Goal: Transaction & Acquisition: Purchase product/service

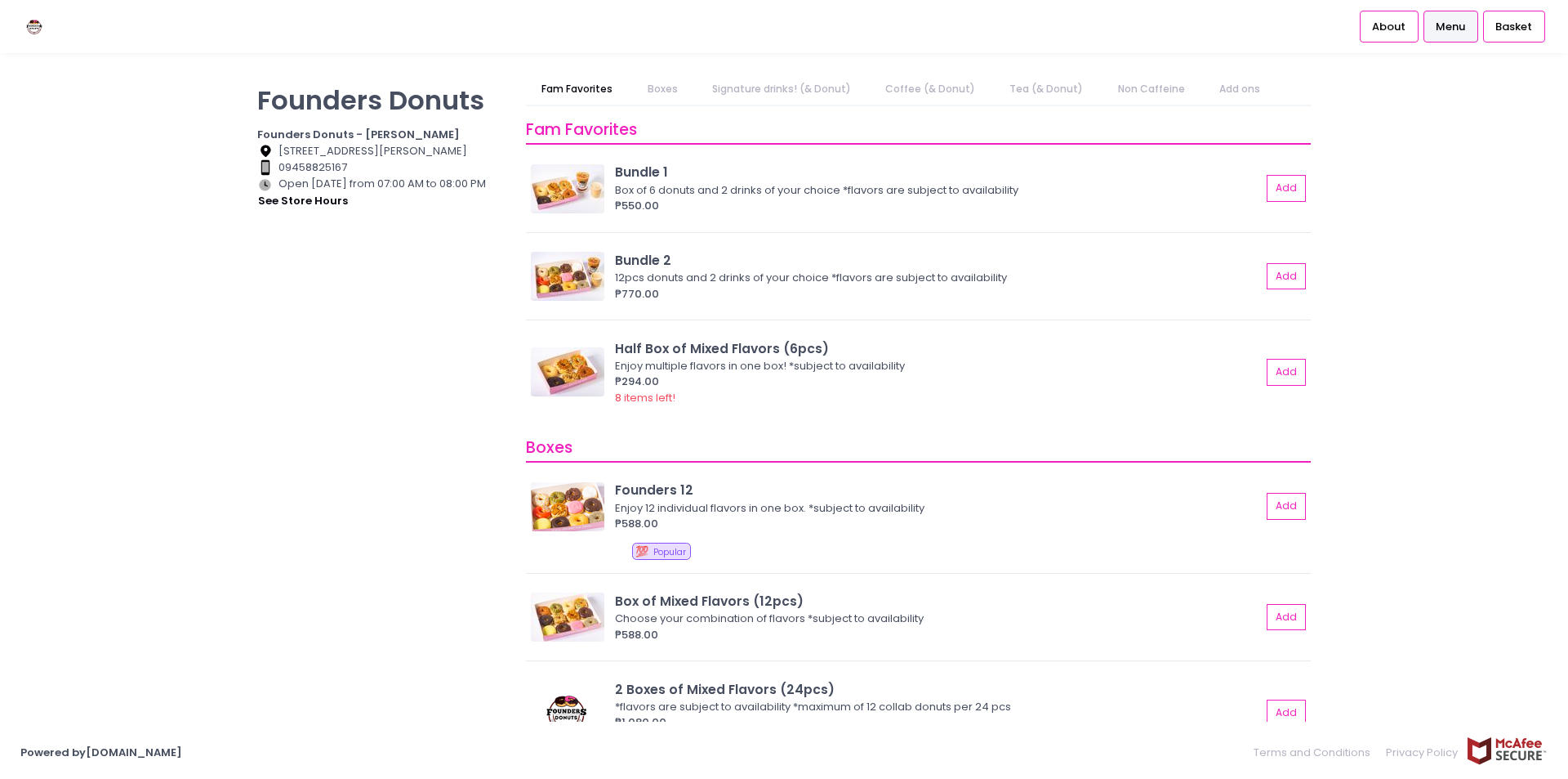
click at [361, 454] on div "Founders Donuts Founders Donuts - [PERSON_NAME] Location Created with Sketch. […" at bounding box center [381, 381] width 268 height 616
click at [651, 84] on link "Boxes" at bounding box center [662, 88] width 62 height 31
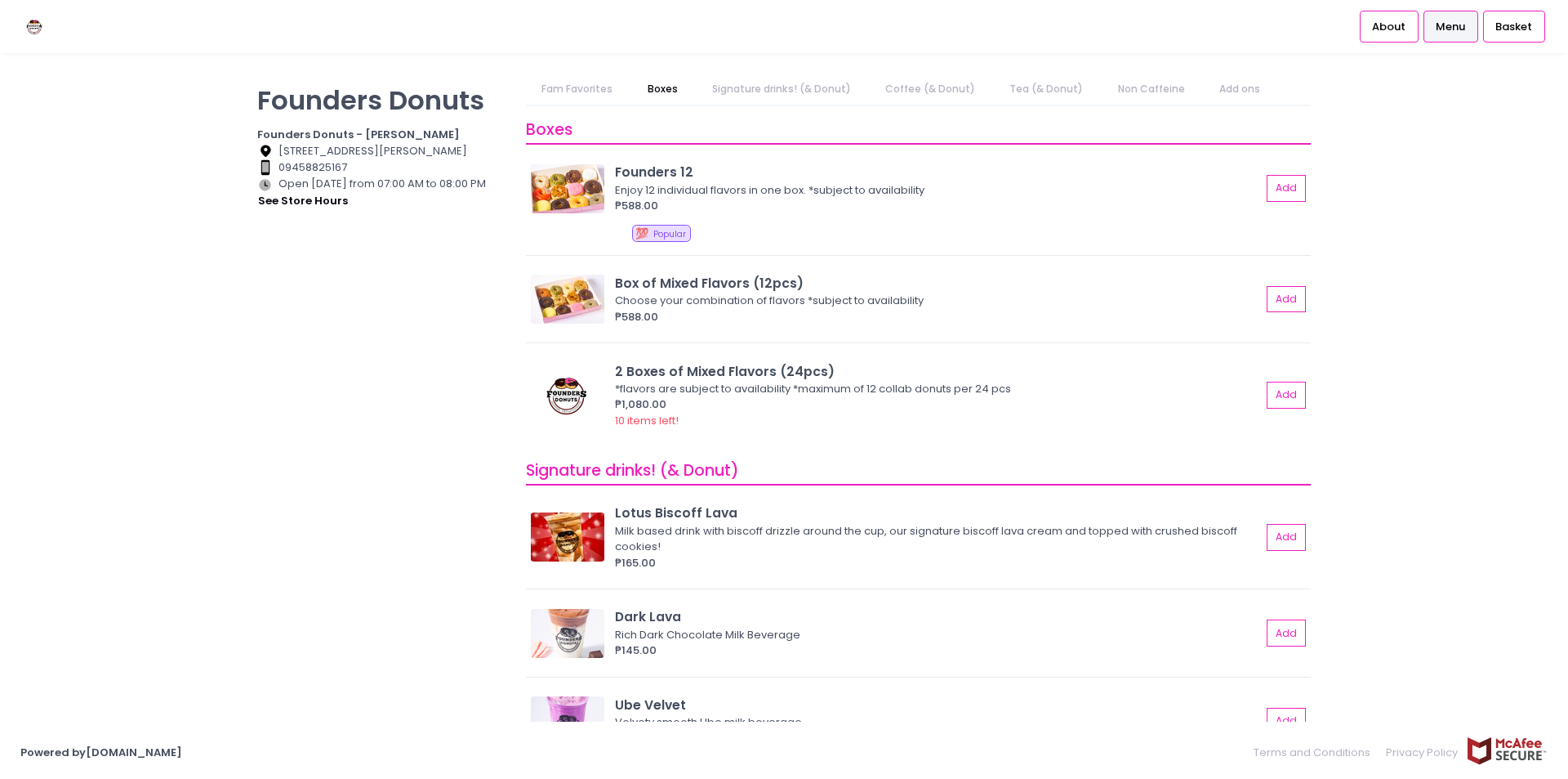
click at [938, 94] on link "Coffee (& Donut)" at bounding box center [931, 88] width 122 height 31
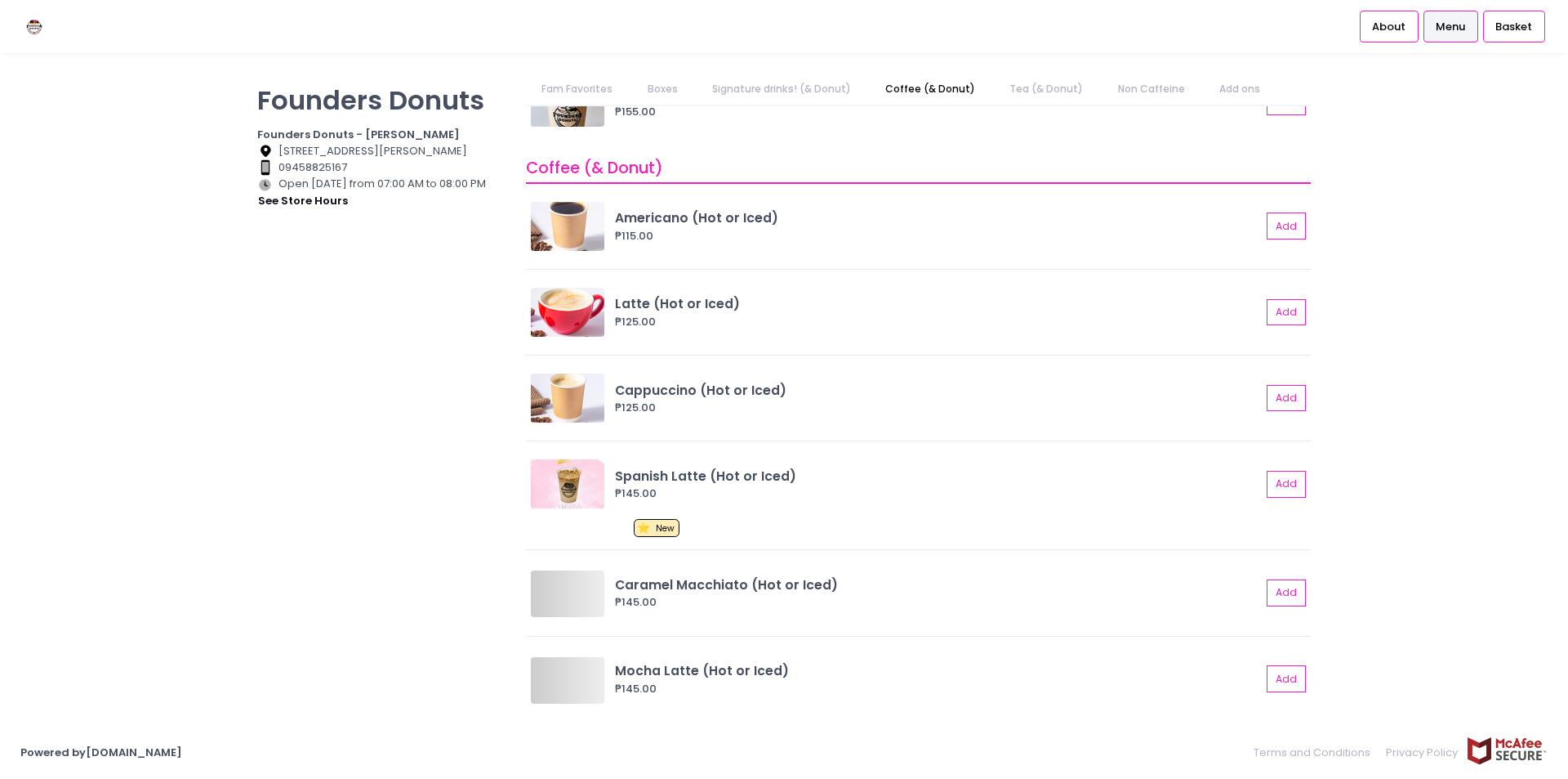
click at [1246, 81] on link "Add ons" at bounding box center [1240, 88] width 72 height 31
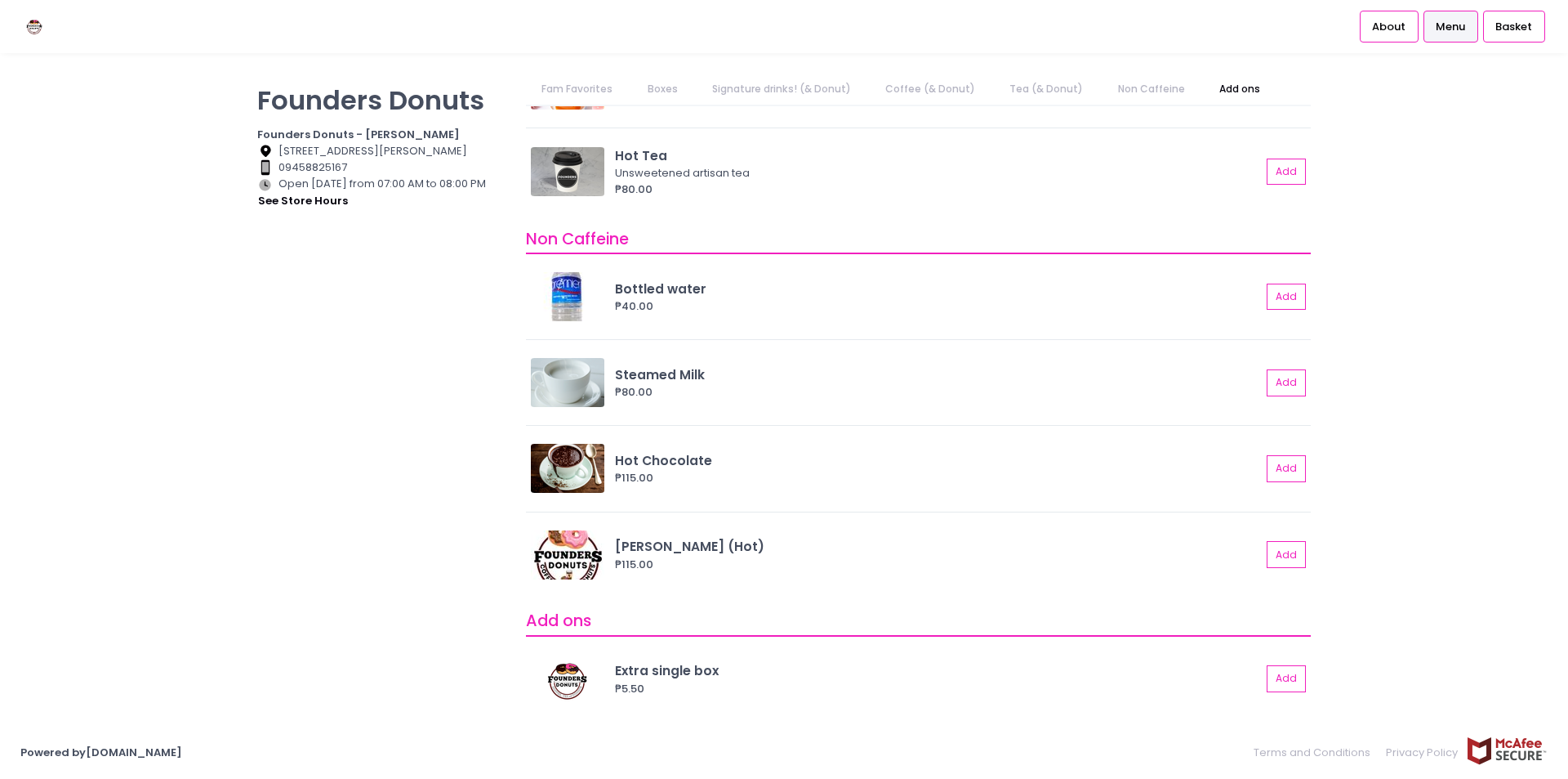
click at [609, 103] on link "Fam Favorites" at bounding box center [577, 88] width 103 height 31
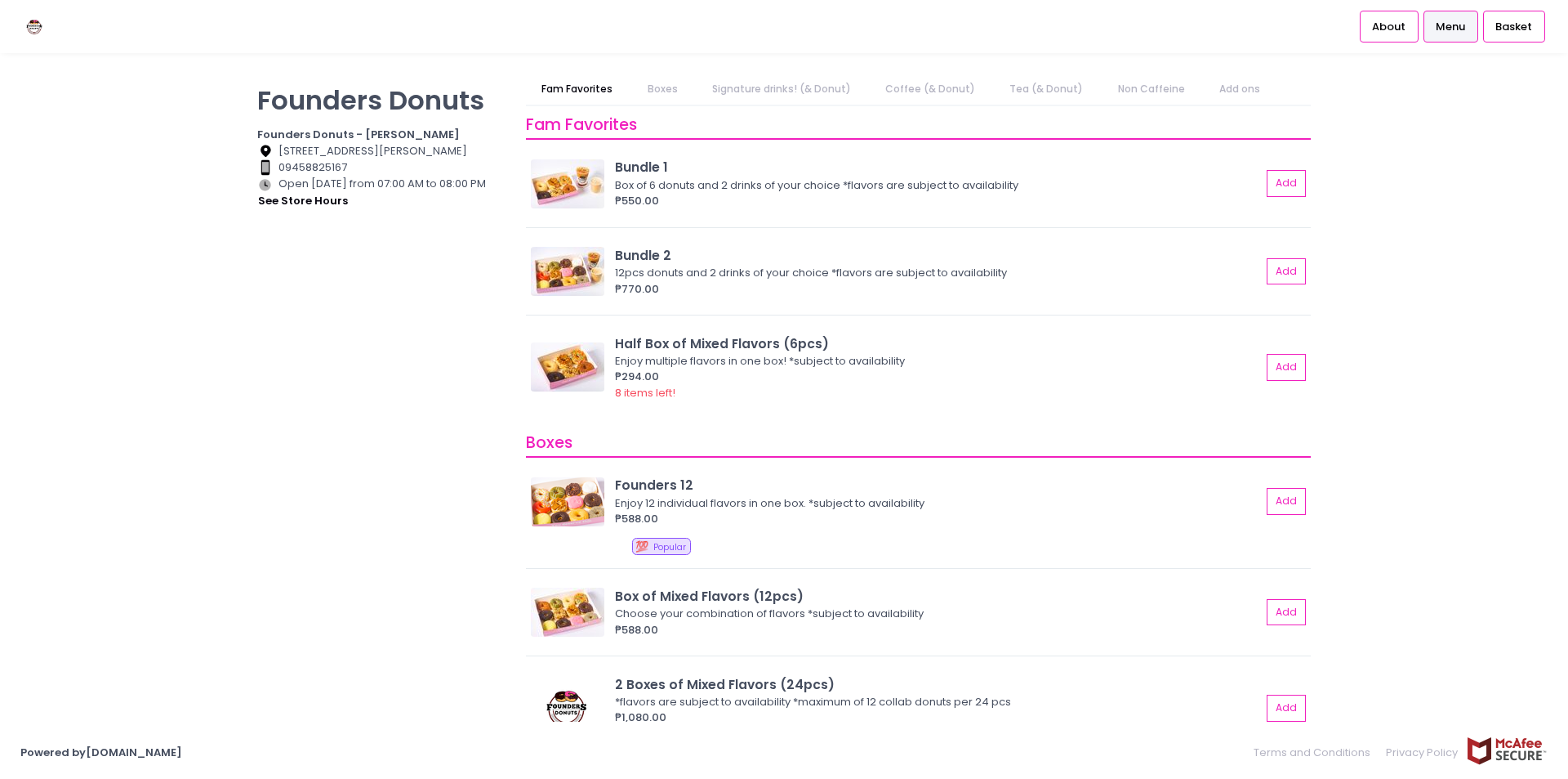
click at [673, 93] on link "Boxes" at bounding box center [662, 88] width 62 height 31
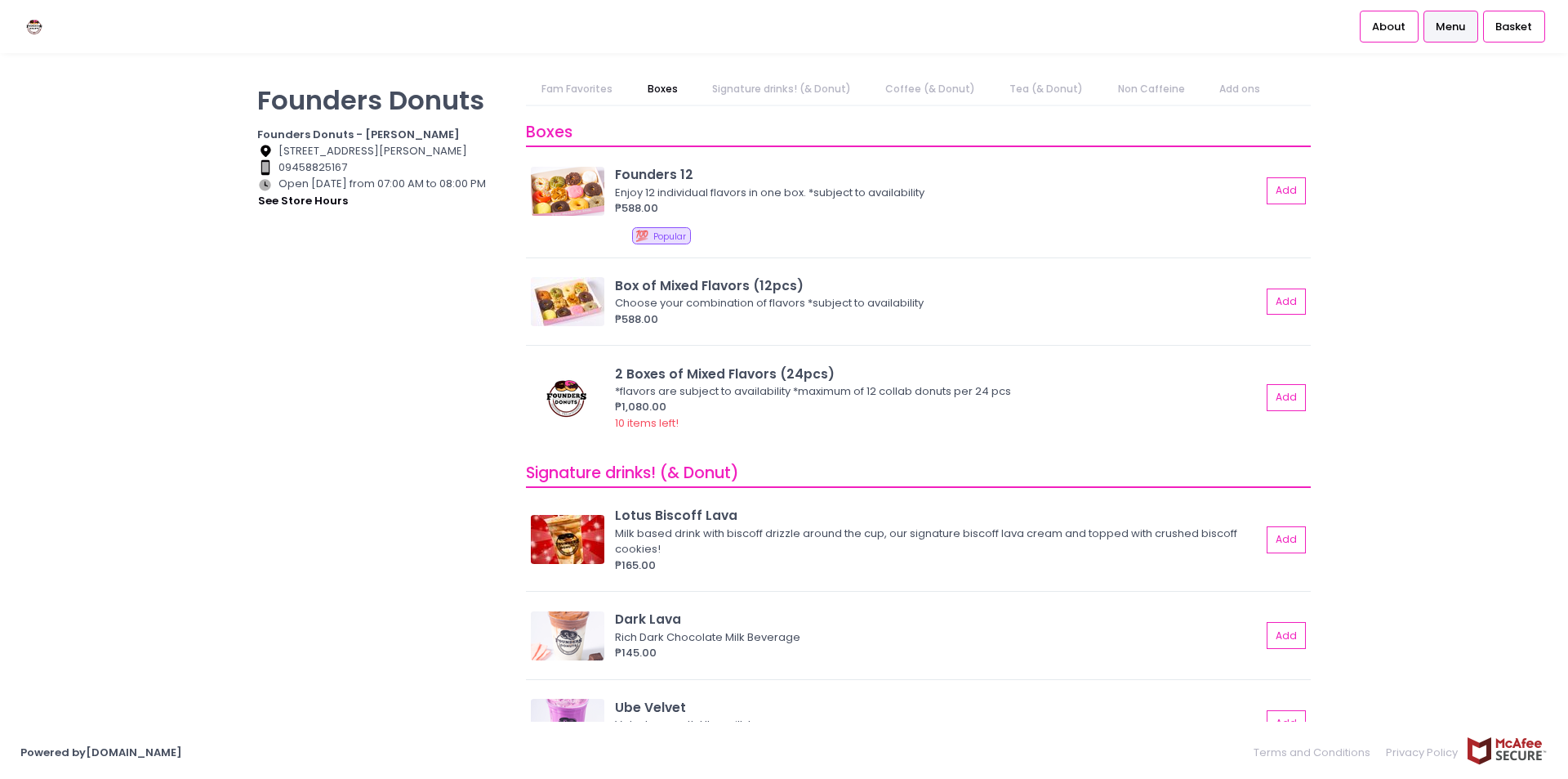
click at [793, 97] on link "Signature drinks! (& Donut)" at bounding box center [781, 88] width 171 height 31
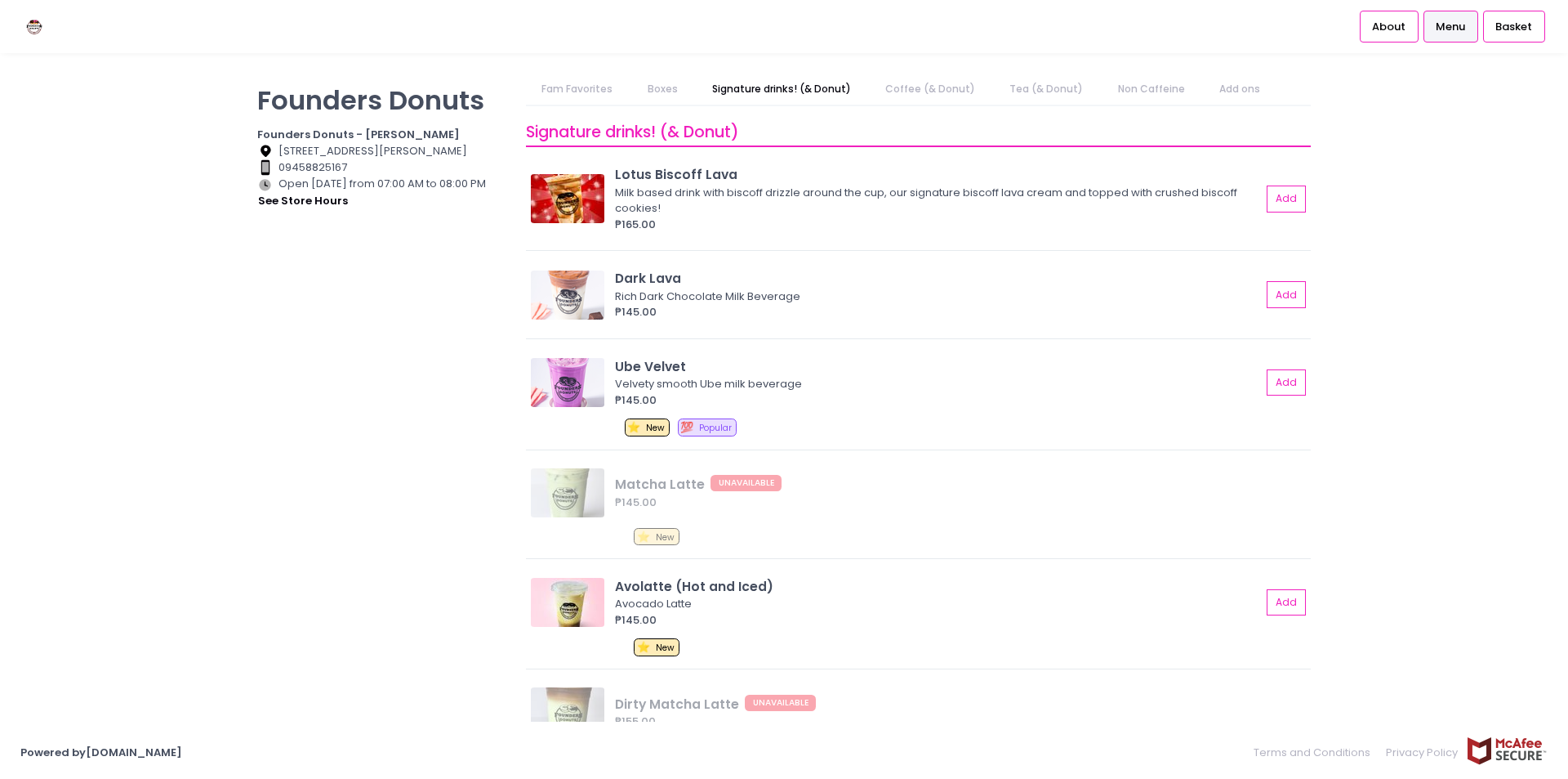
click at [944, 88] on link "Coffee (& Donut)" at bounding box center [931, 88] width 122 height 31
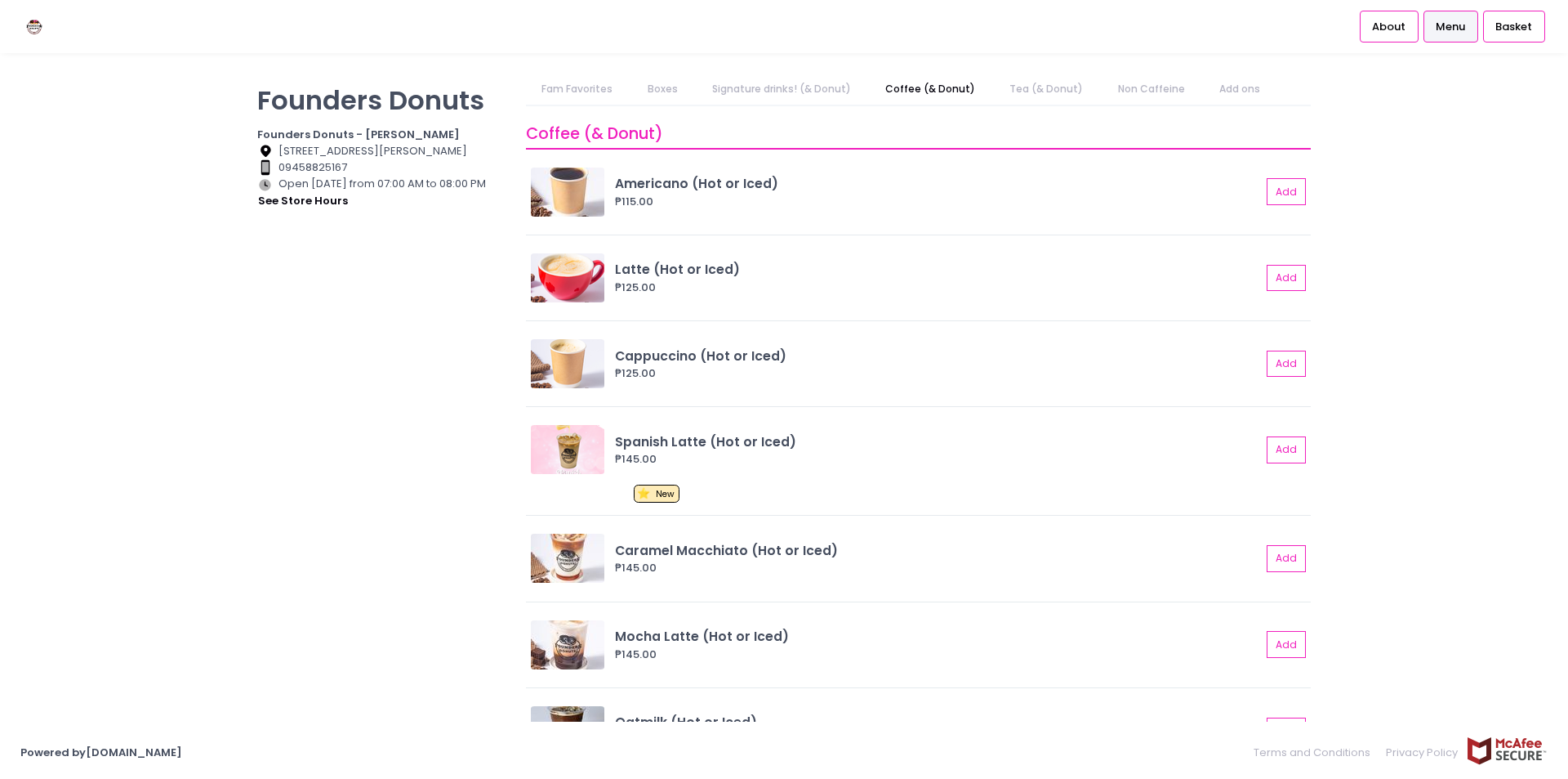
scroll to position [1500, 0]
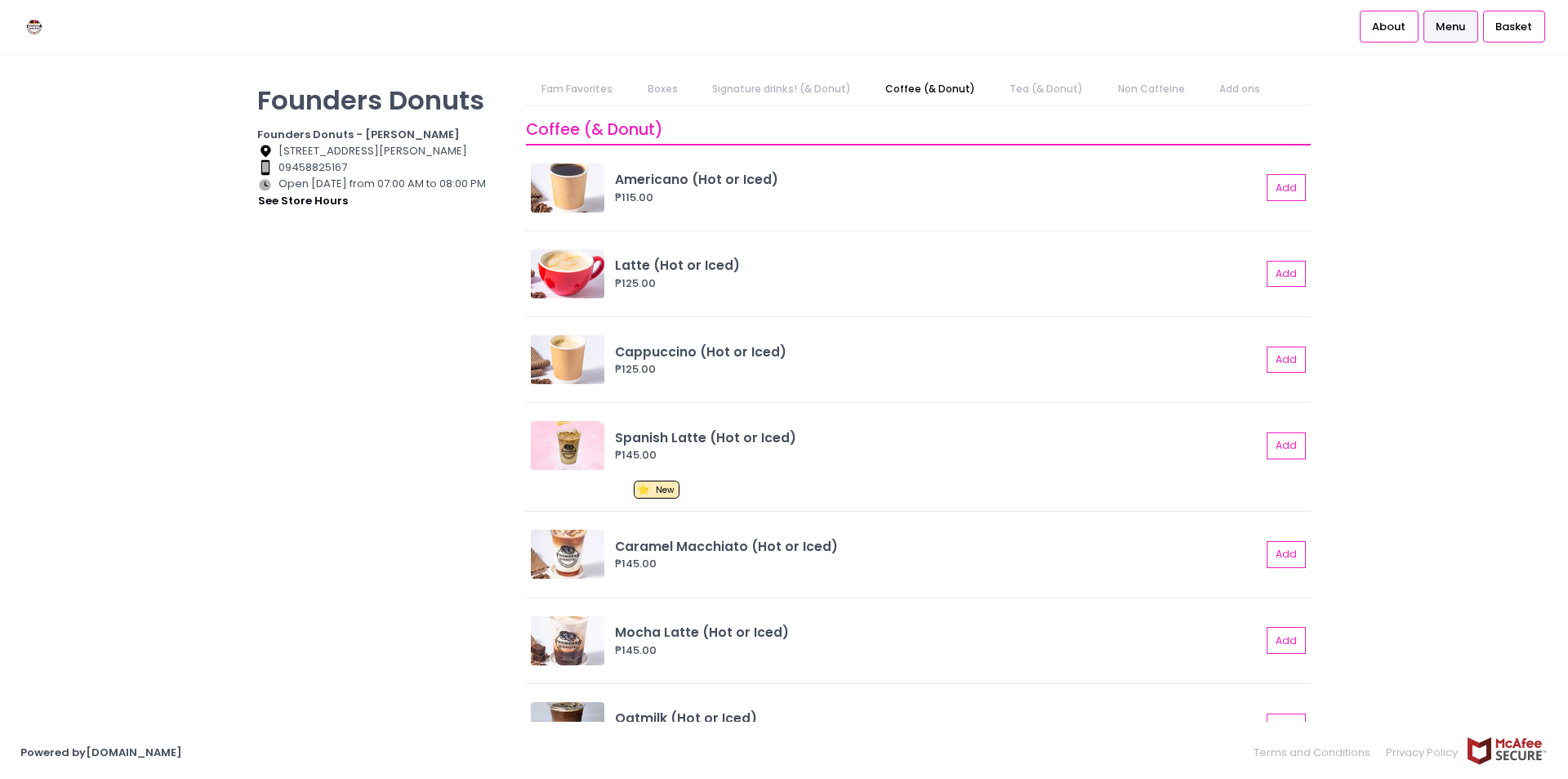
click at [413, 427] on div "Founders Donuts Founders Donuts - [PERSON_NAME] Location Created with Sketch. […" at bounding box center [381, 381] width 268 height 616
click at [571, 454] on img at bounding box center [567, 446] width 73 height 49
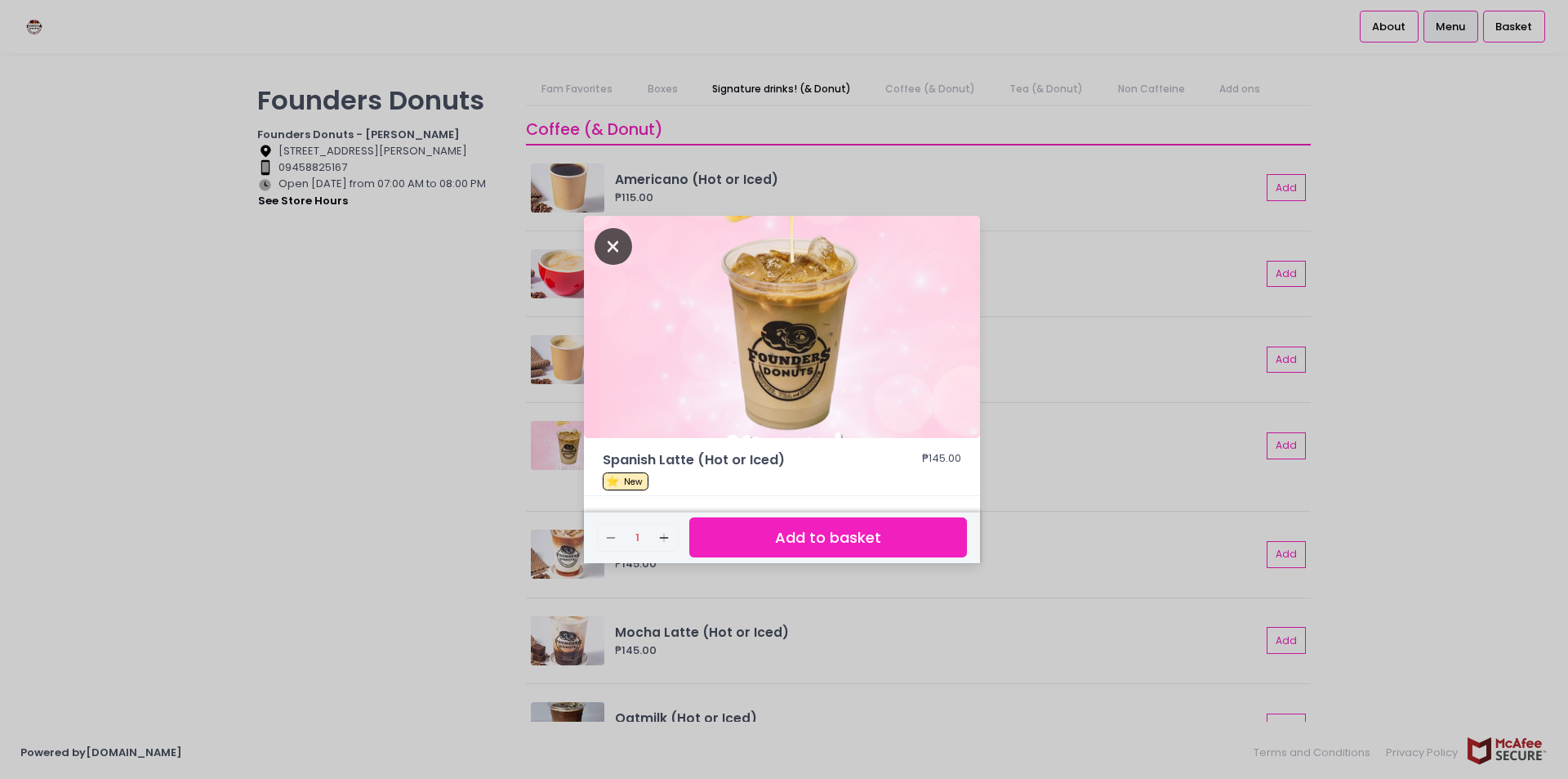
click at [624, 253] on icon "Close" at bounding box center [614, 247] width 38 height 37
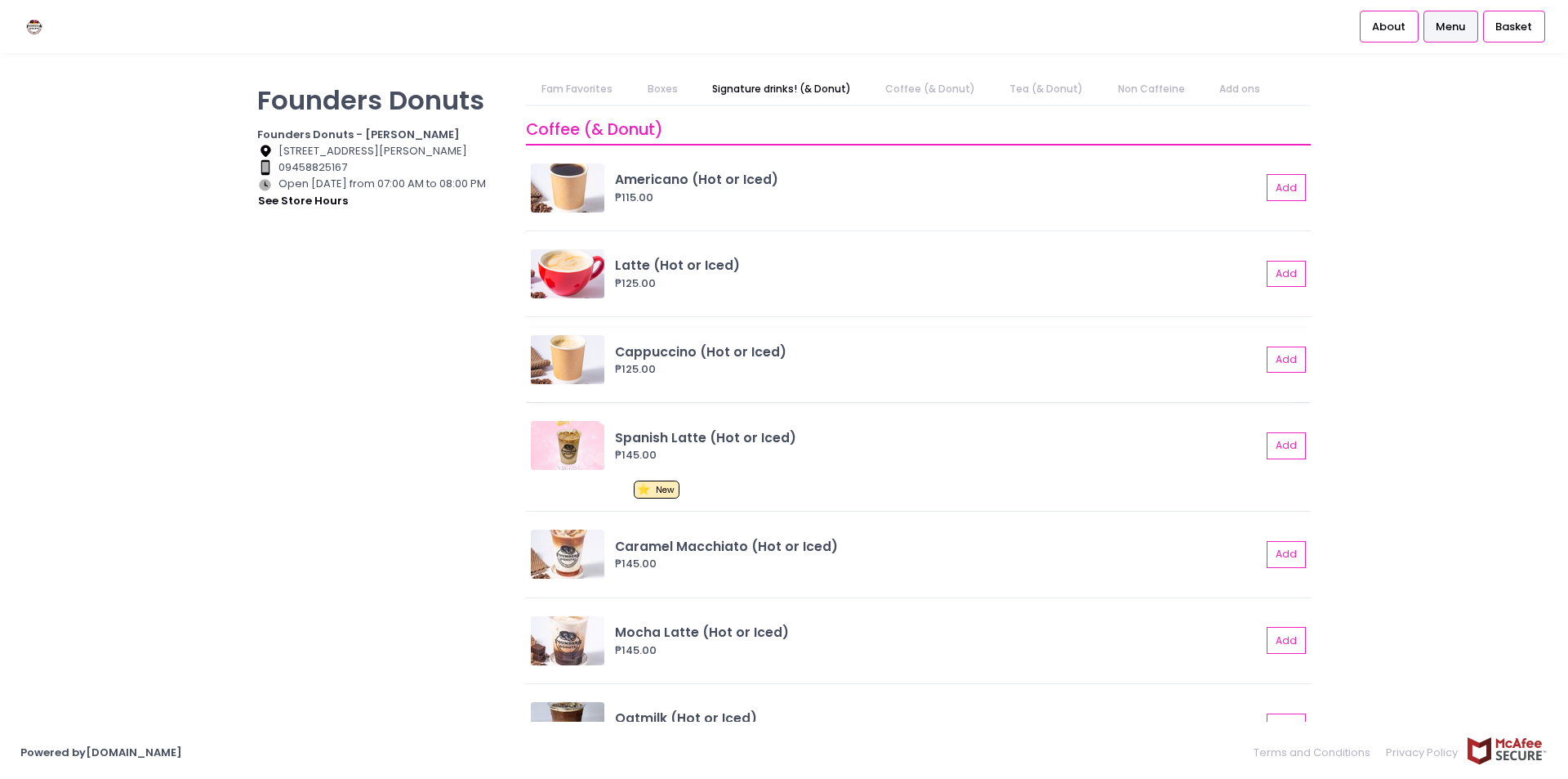
click at [591, 362] on img at bounding box center [567, 360] width 73 height 49
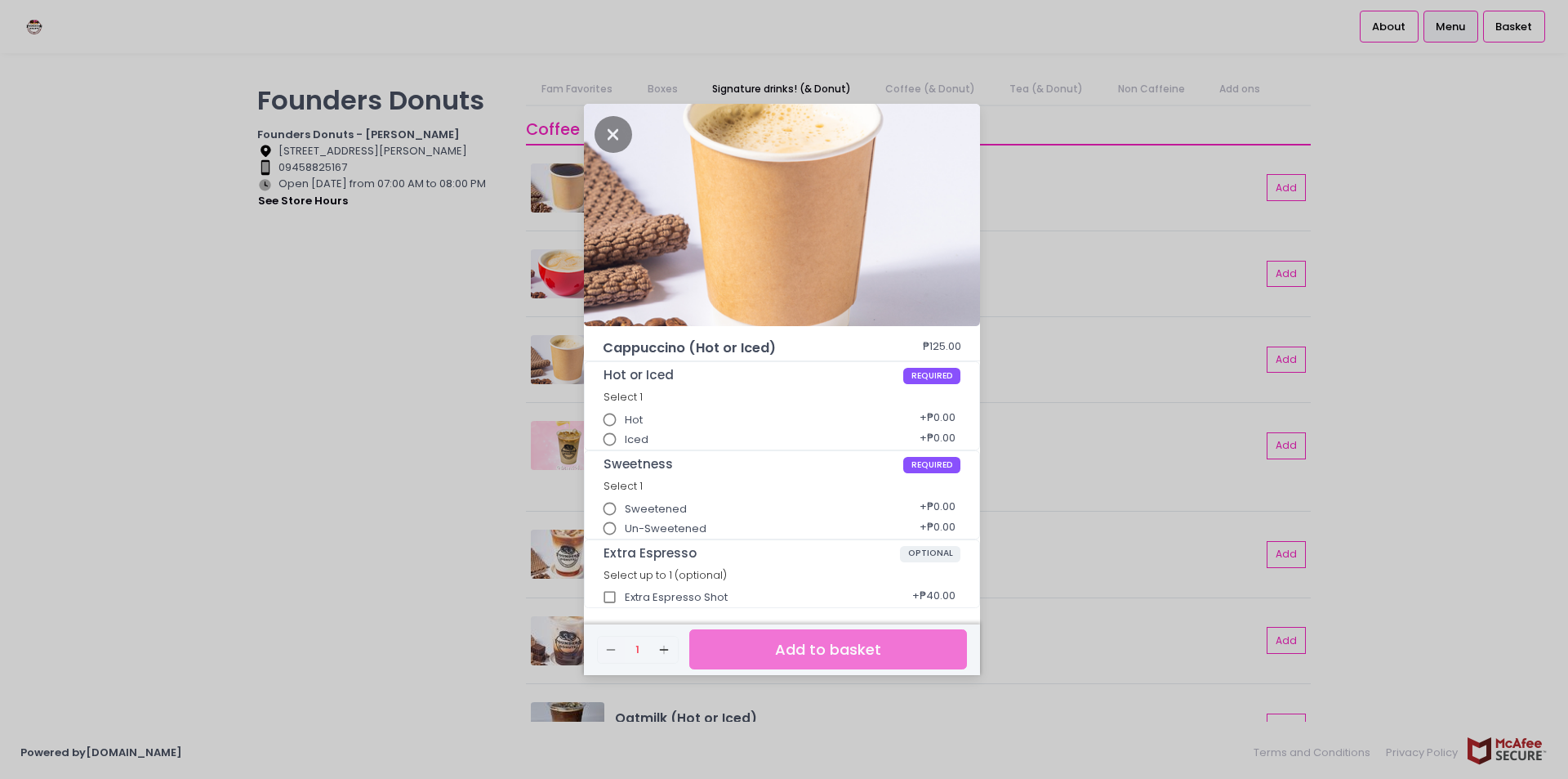
drag, startPoint x: 668, startPoint y: 364, endPoint x: 660, endPoint y: 350, distance: 16.1
click at [668, 364] on div "Hot or Iced REQUIRED Select 1 Hot + ₱0.00 Iced + ₱0.00" at bounding box center [782, 406] width 395 height 88
click at [609, 127] on icon "Close" at bounding box center [614, 135] width 38 height 37
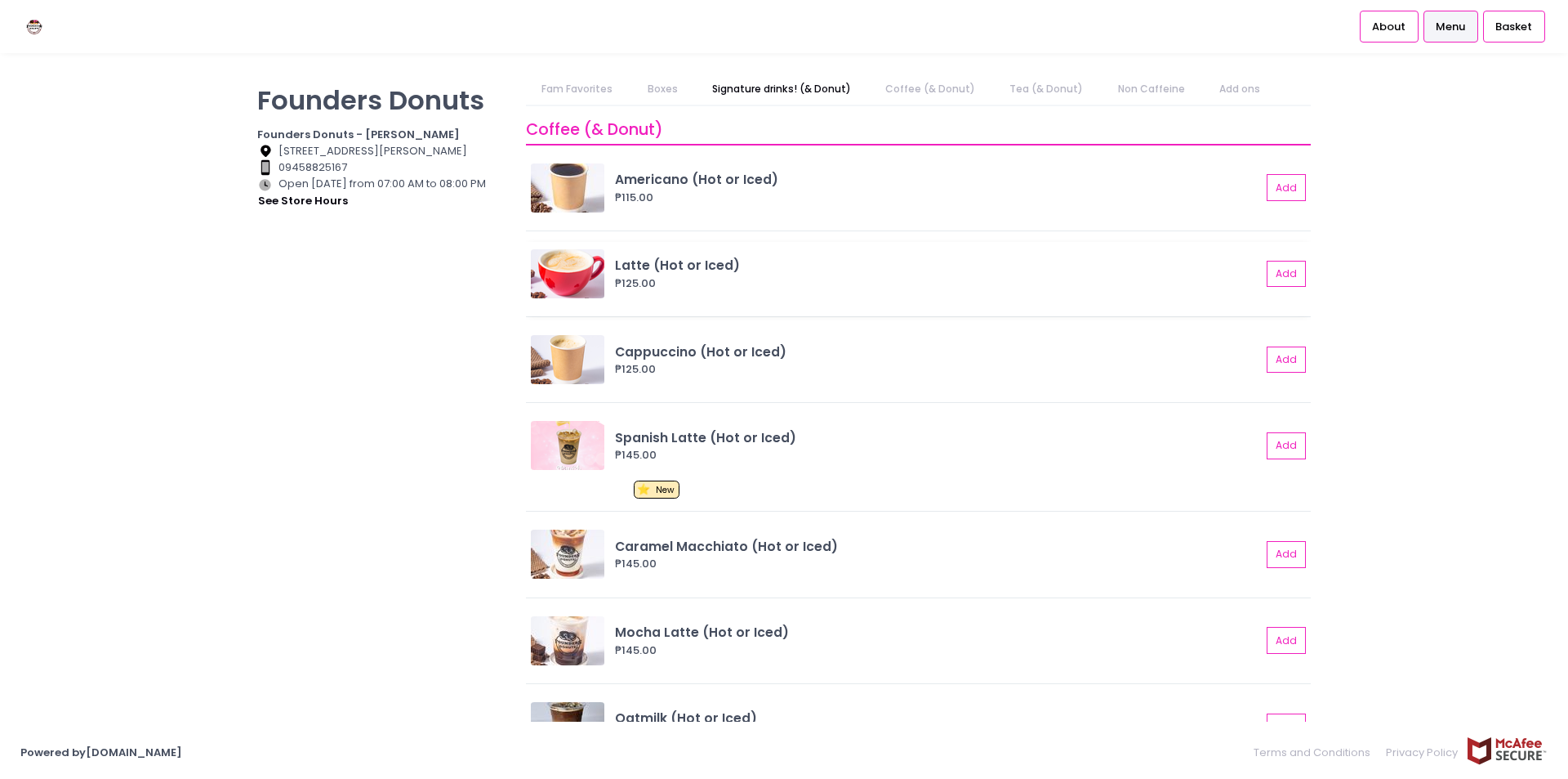
click at [576, 289] on img at bounding box center [567, 274] width 73 height 49
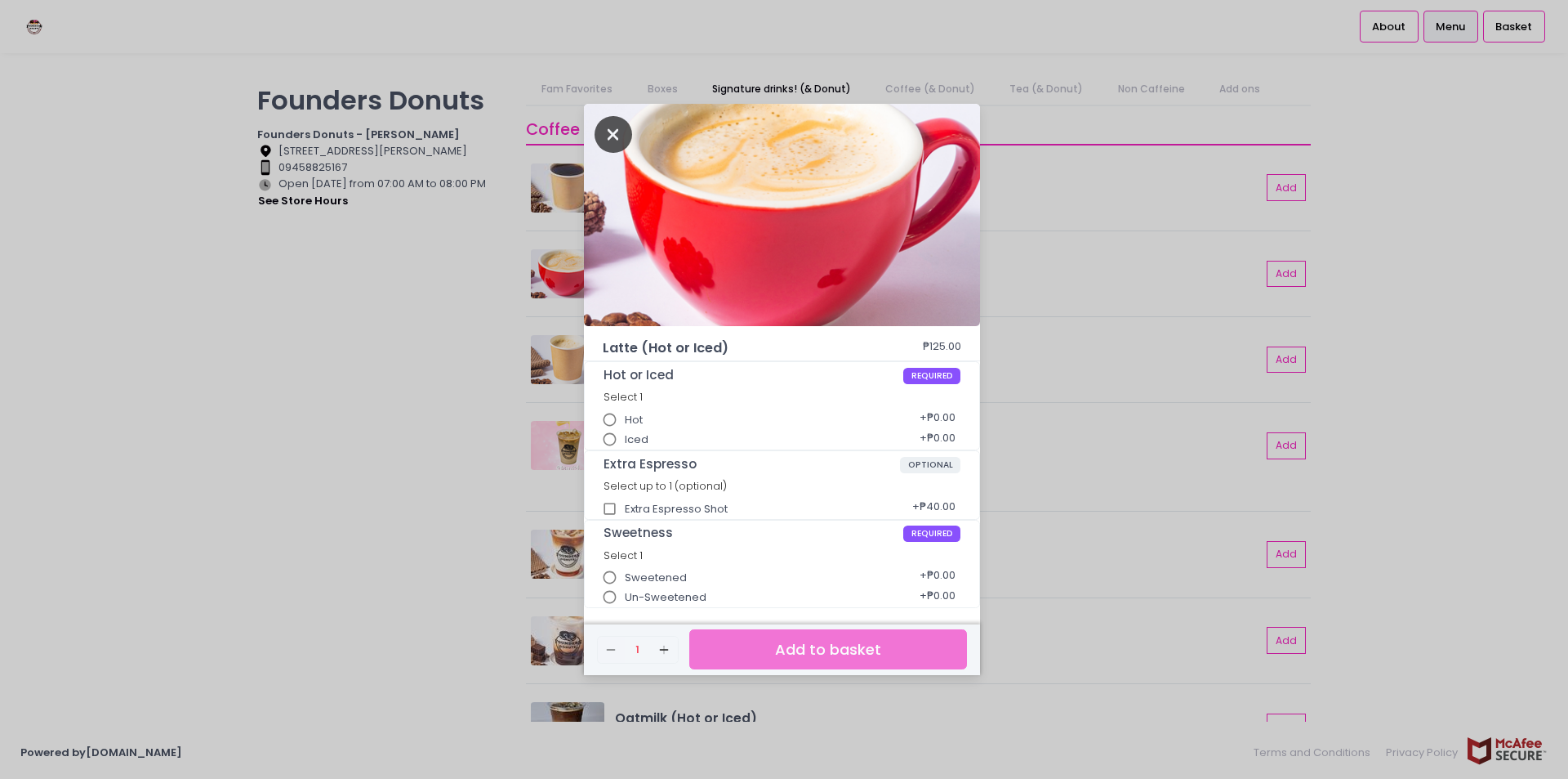
click at [612, 119] on icon "Close" at bounding box center [614, 135] width 38 height 37
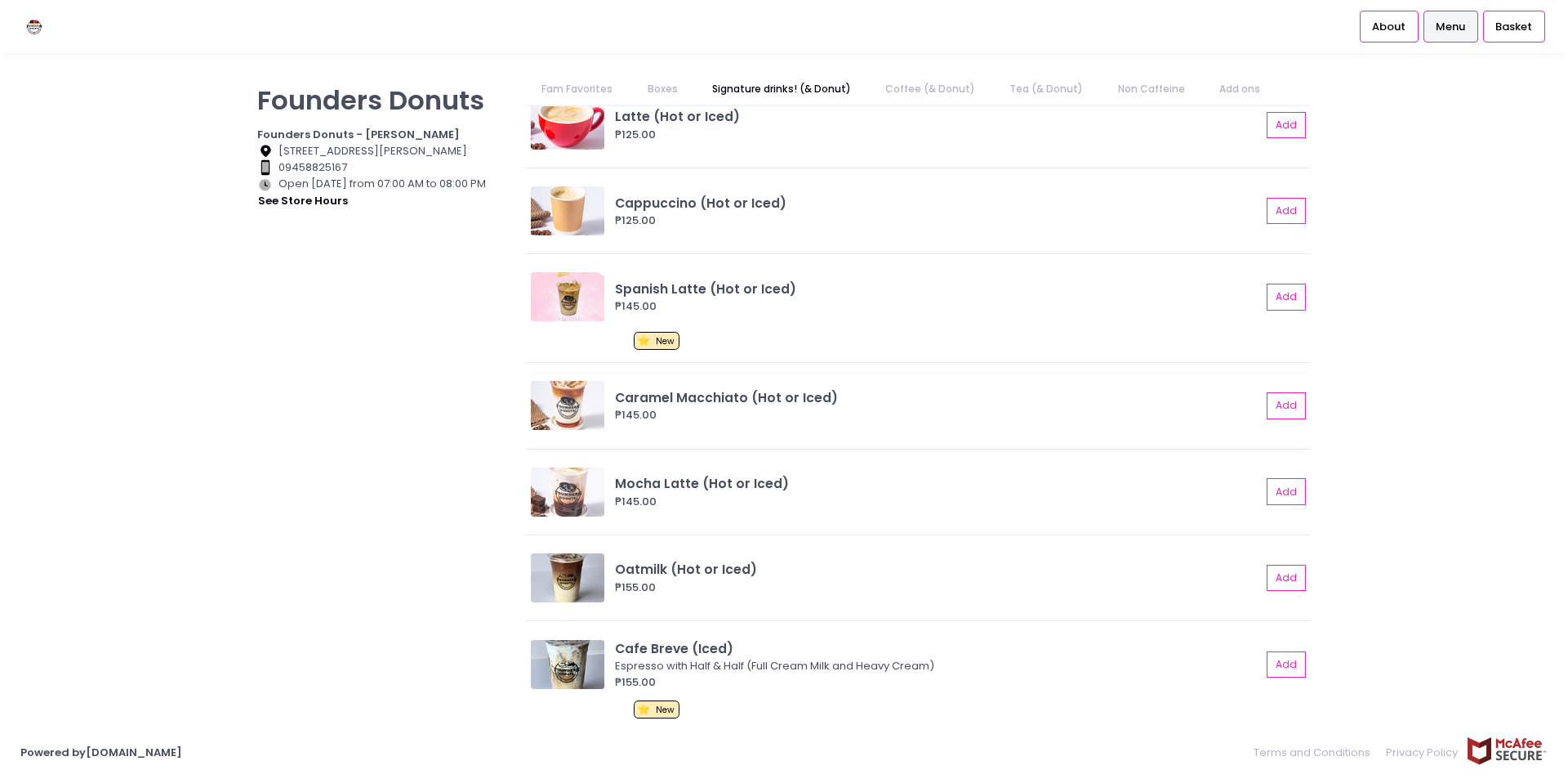
scroll to position [1663, 0]
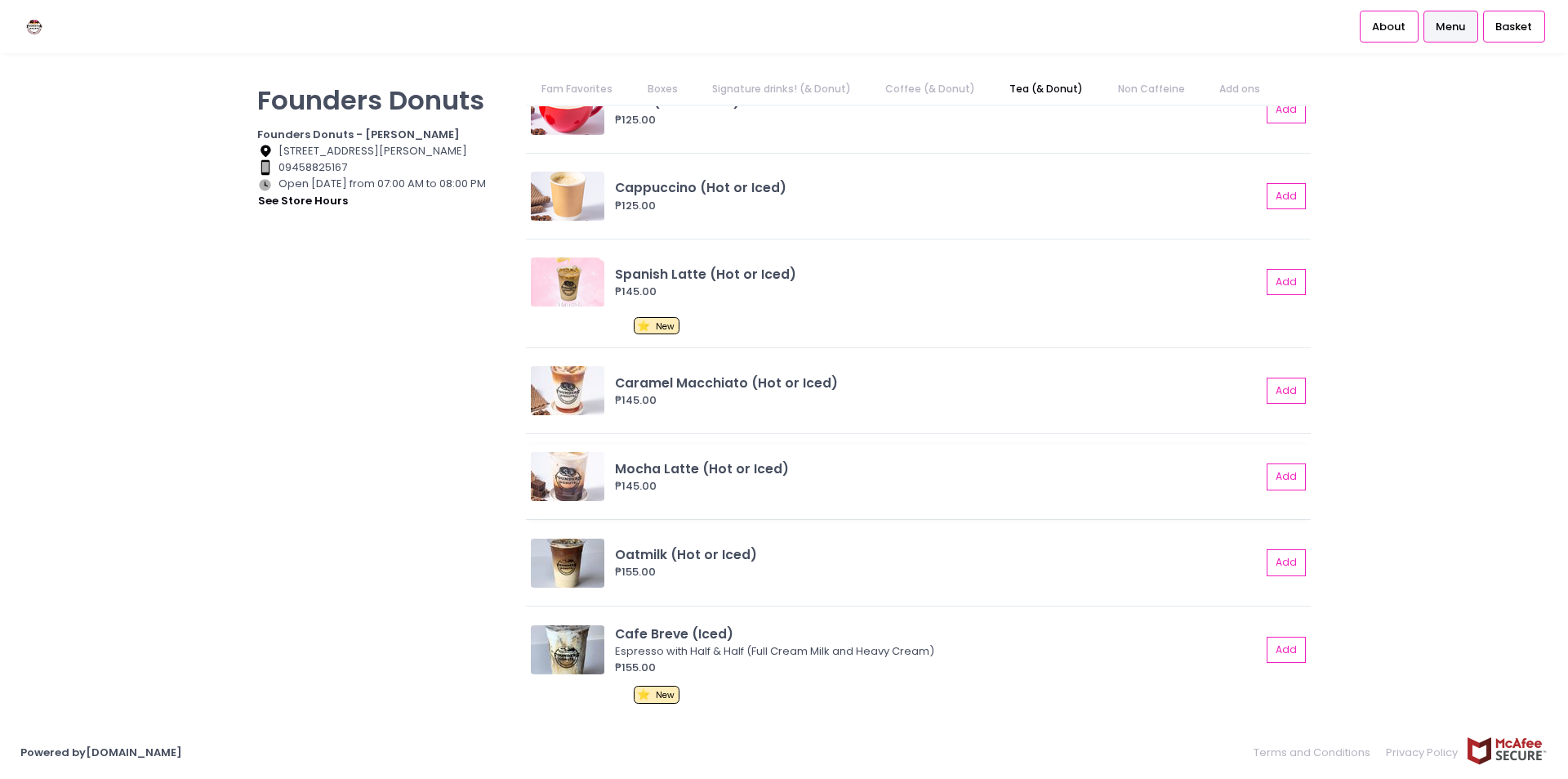
click at [565, 470] on img at bounding box center [567, 477] width 73 height 49
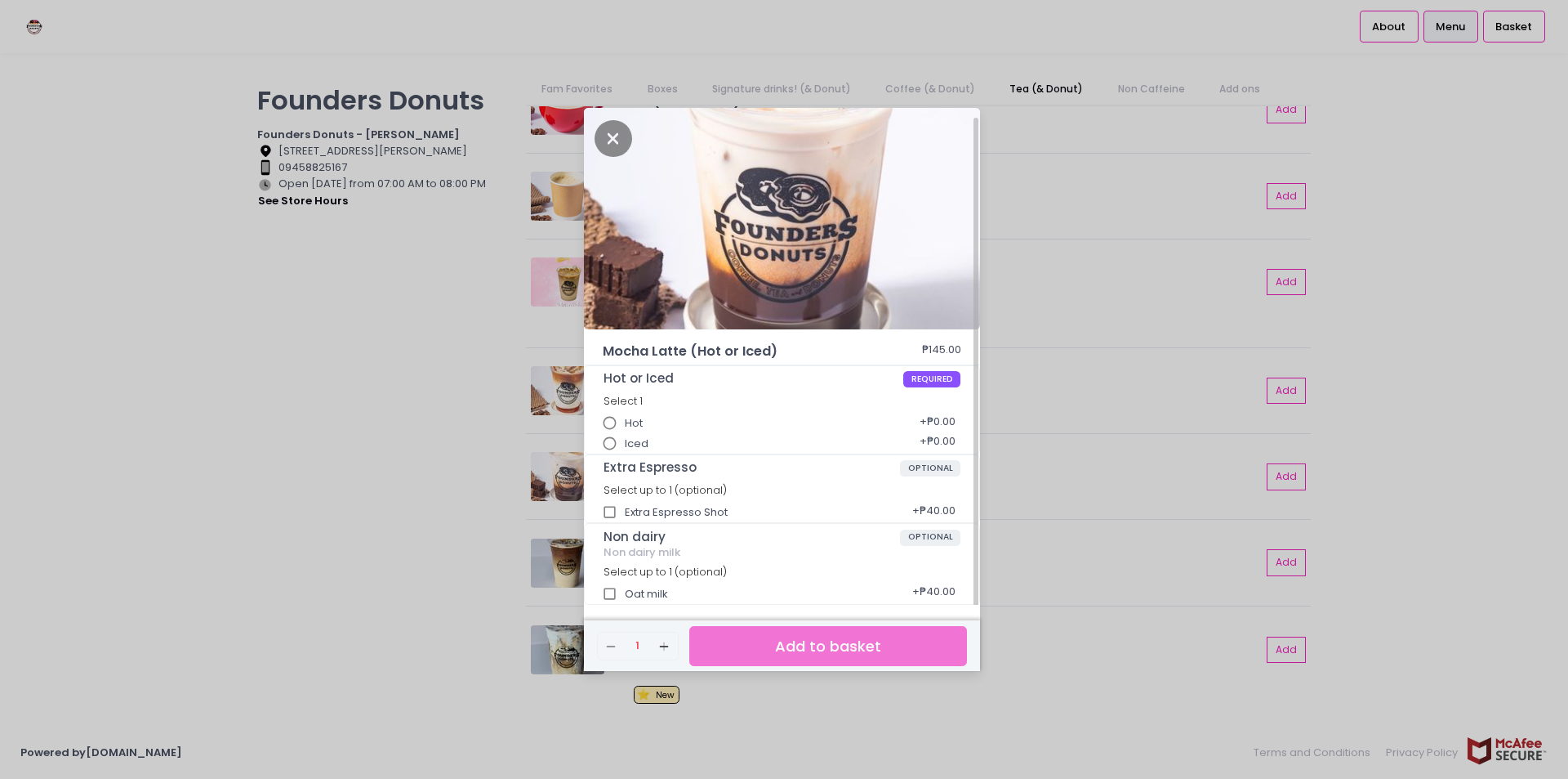
scroll to position [5, 0]
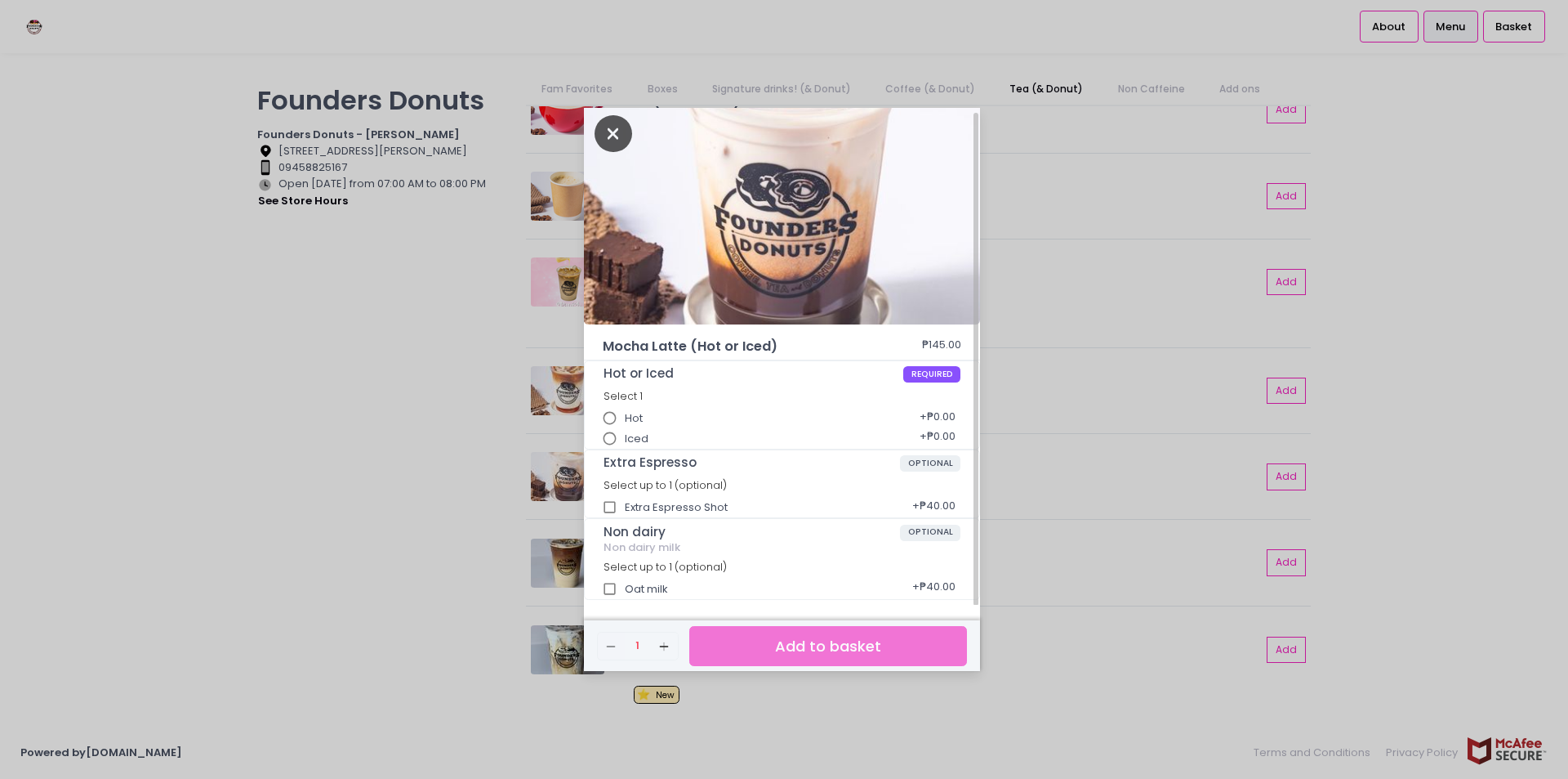
click at [614, 136] on icon "Close" at bounding box center [614, 134] width 38 height 37
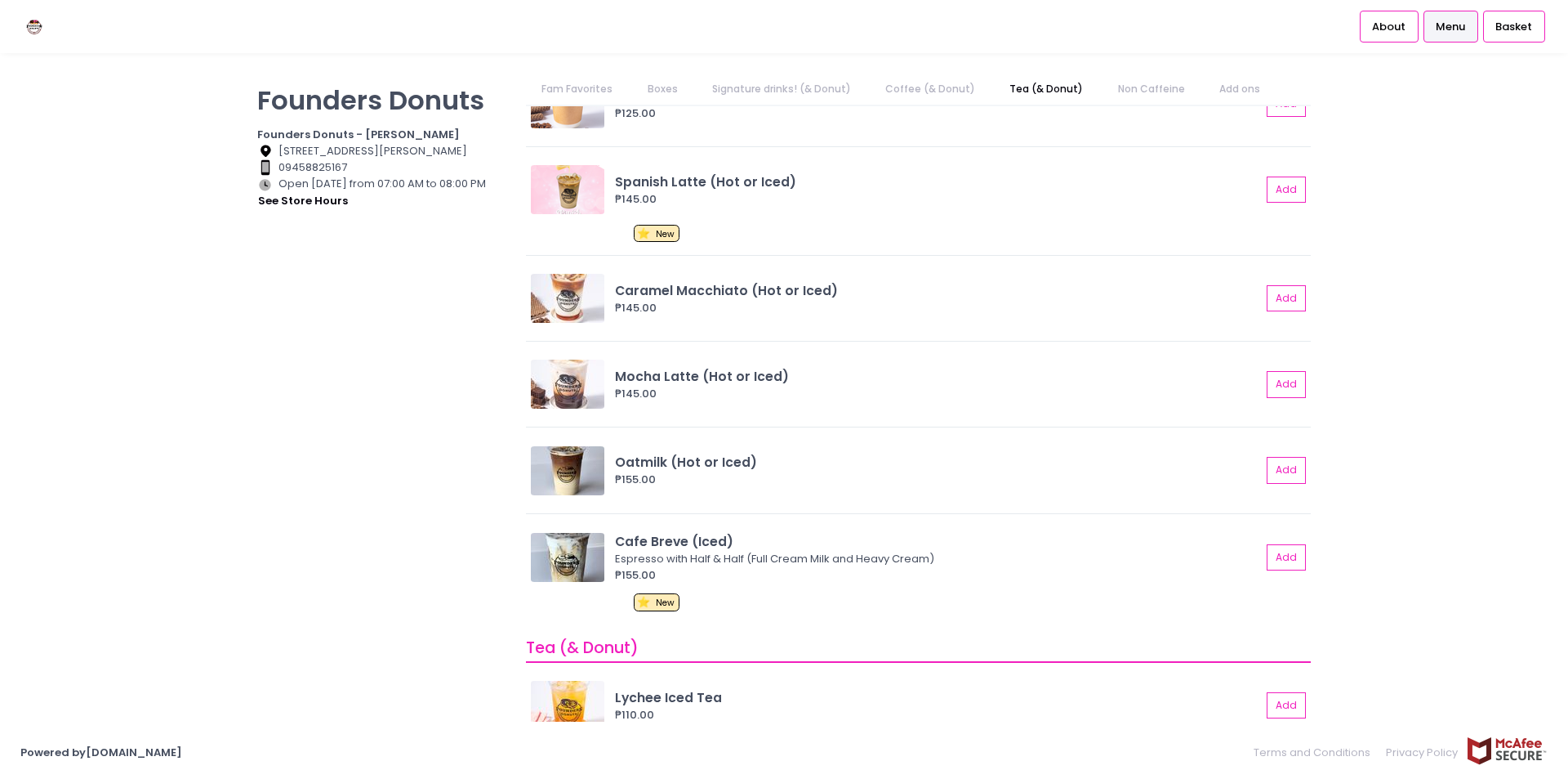
scroll to position [1827, 0]
